Goal: Information Seeking & Learning: Learn about a topic

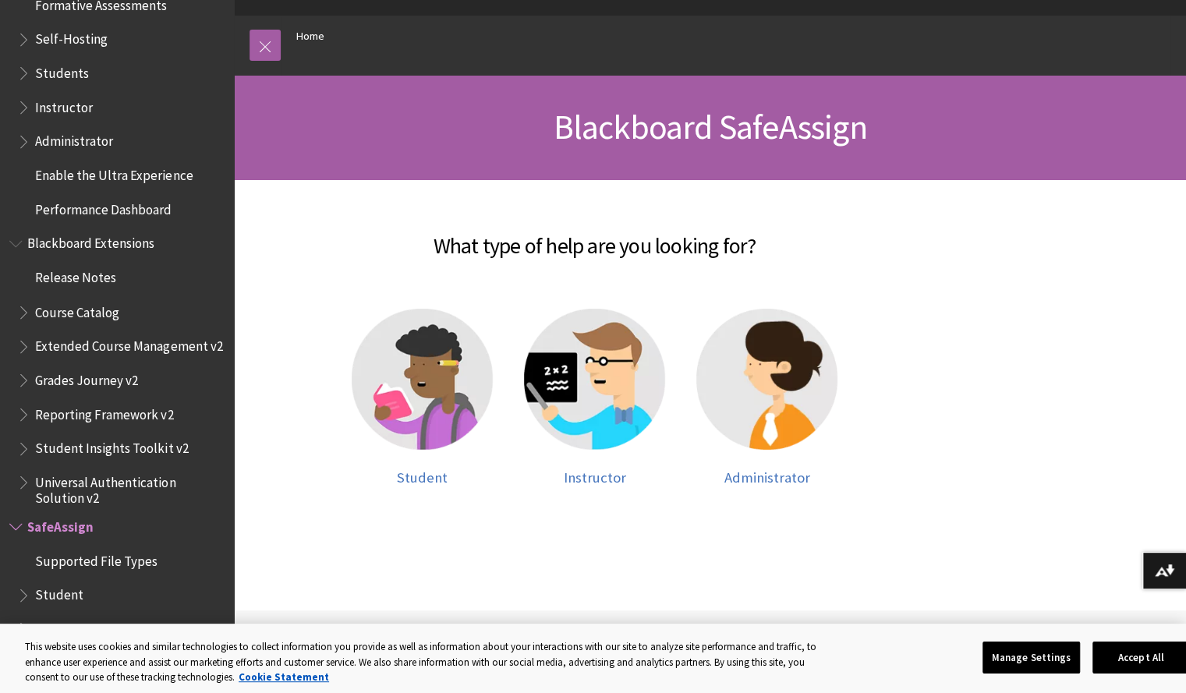
scroll to position [148, 0]
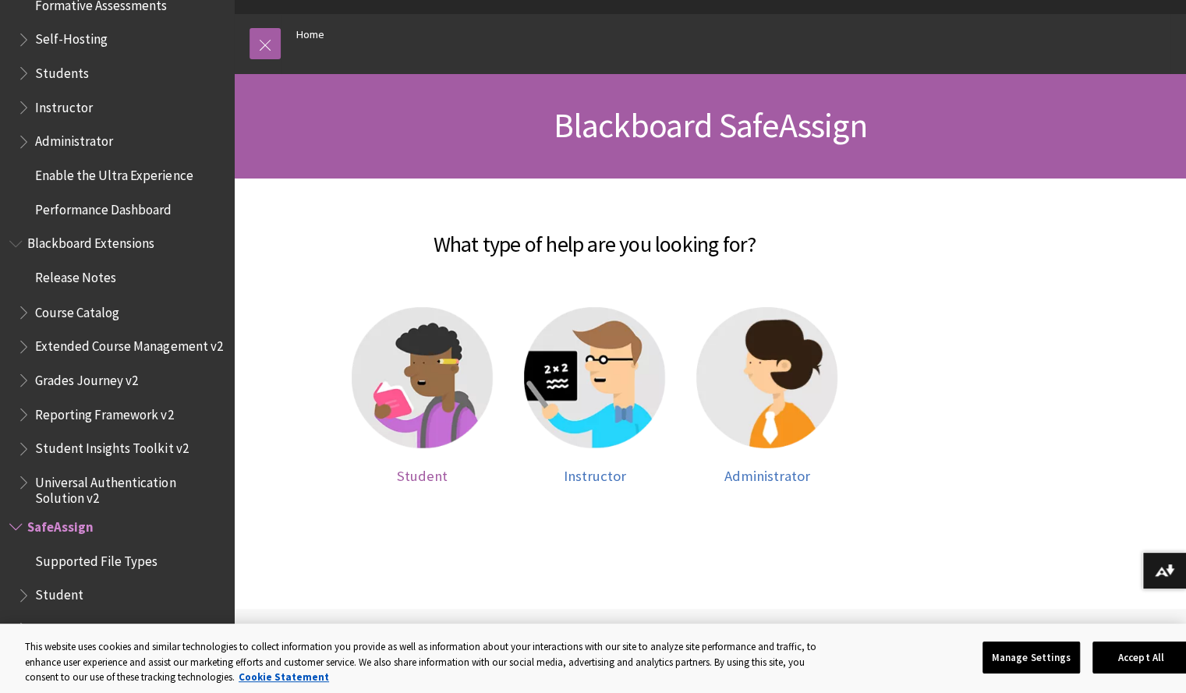
click at [422, 372] on img at bounding box center [422, 377] width 141 height 141
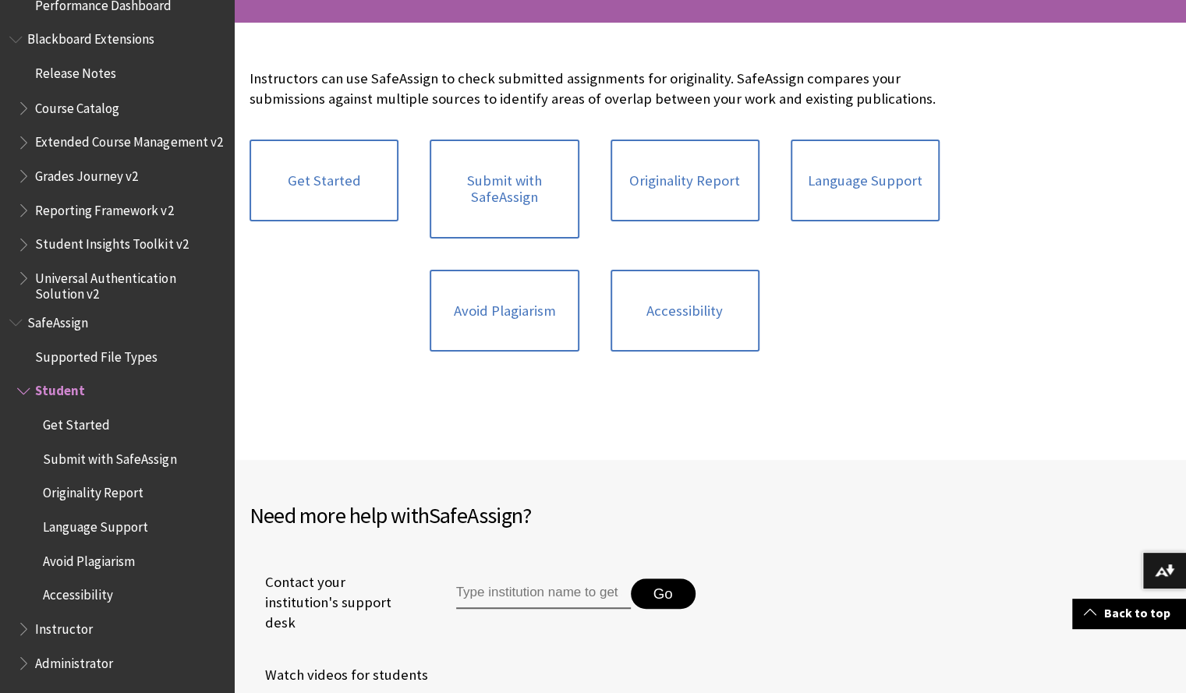
scroll to position [306, 0]
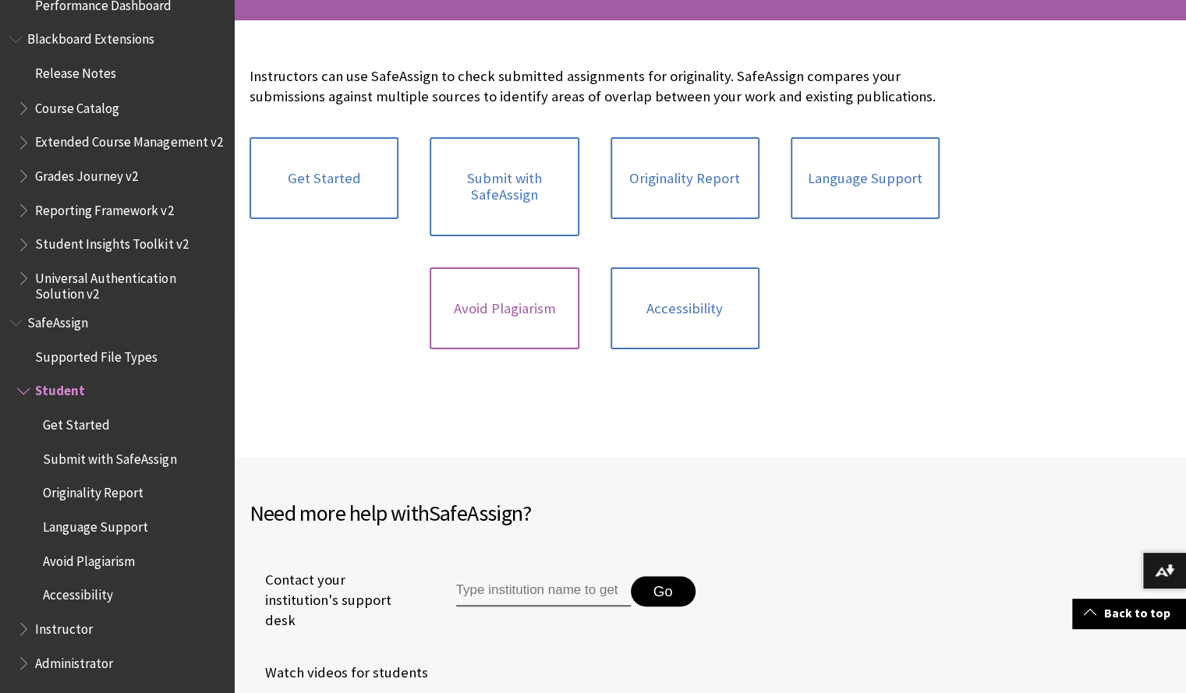
click at [503, 289] on link "Avoid Plagiarism" at bounding box center [504, 309] width 149 height 83
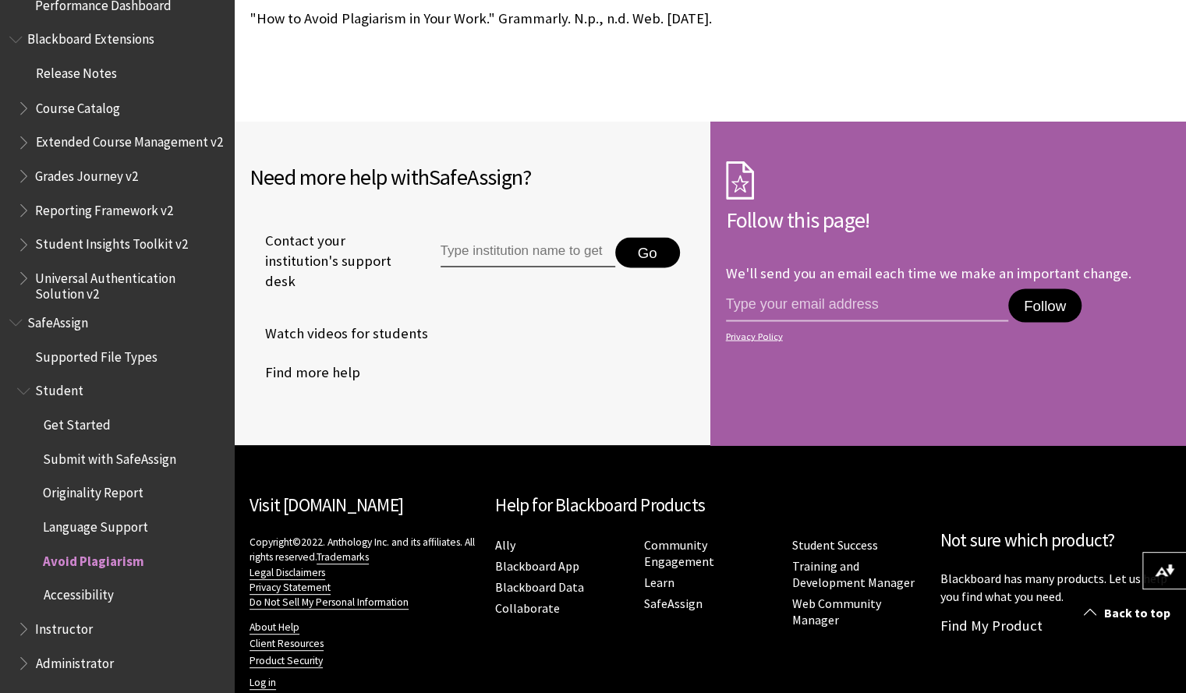
scroll to position [1559, 0]
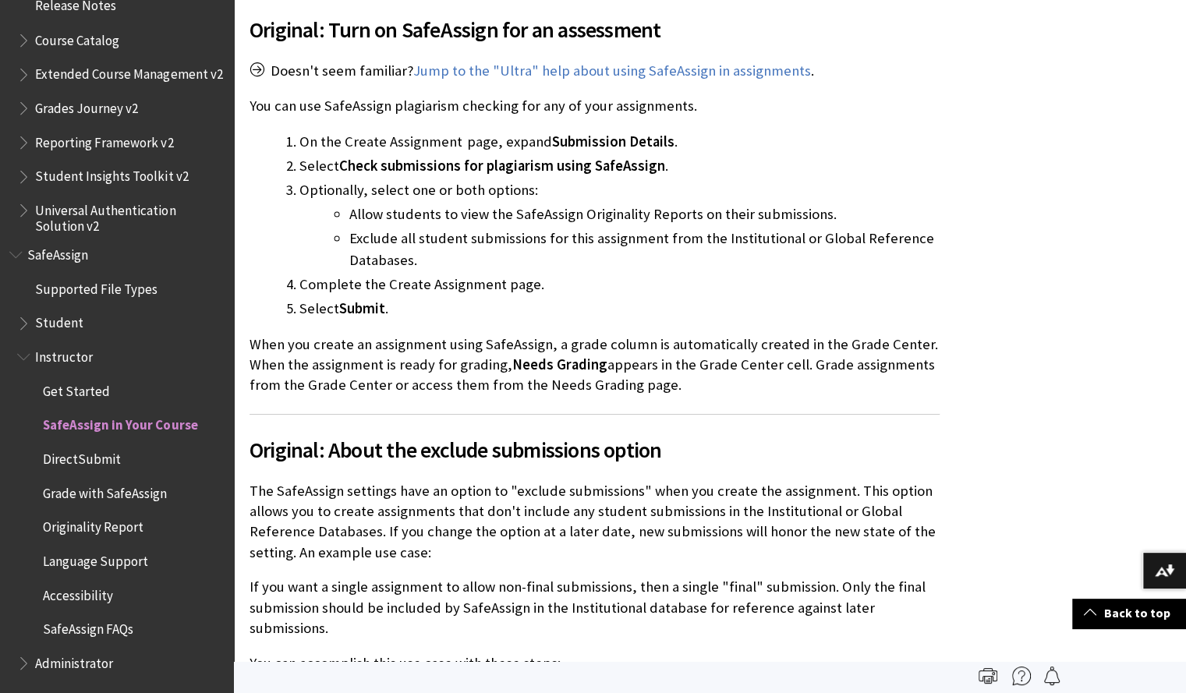
scroll to position [2303, 0]
